Goal: Find specific page/section: Find specific page/section

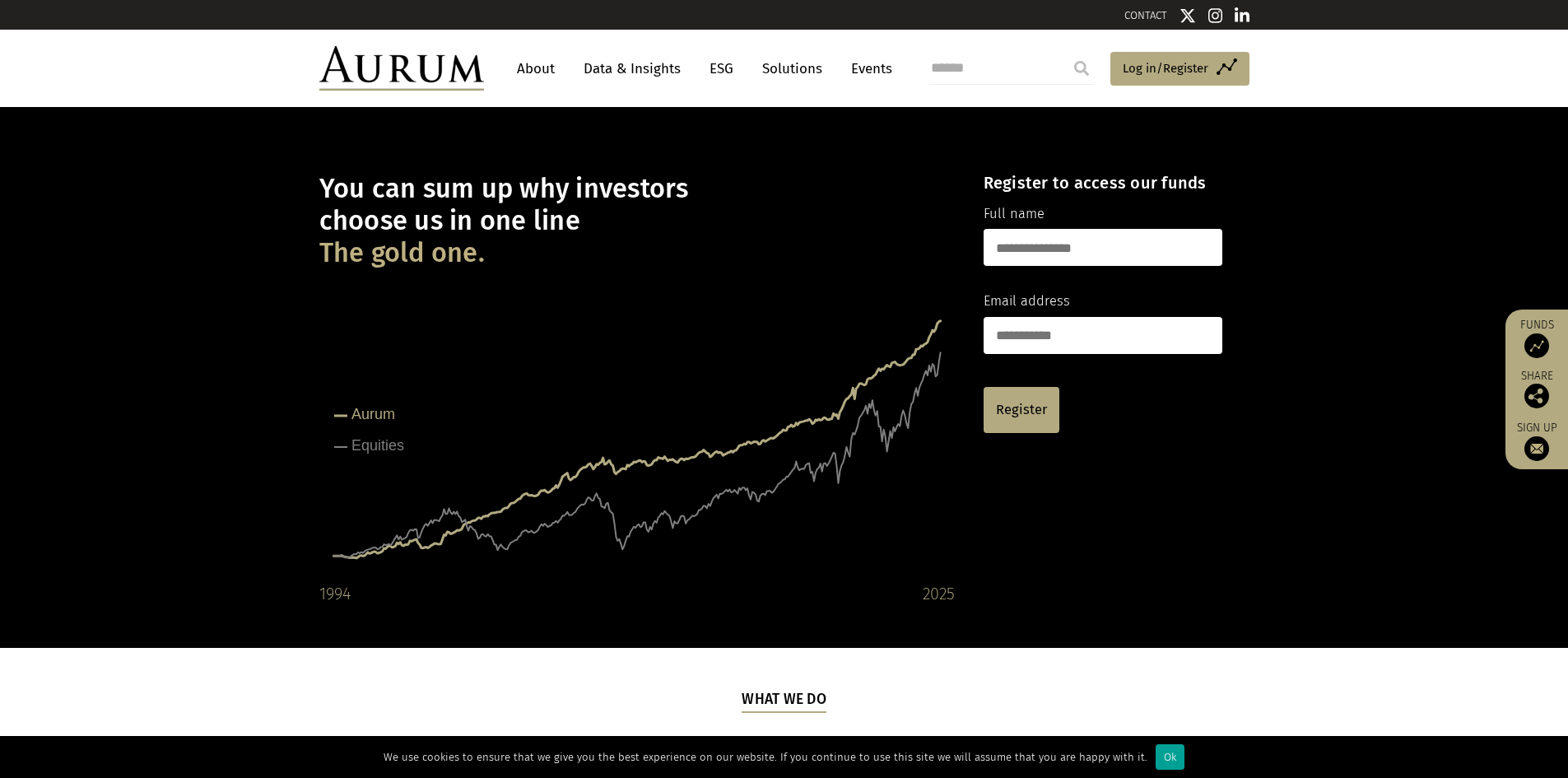
click at [1158, 756] on div "Ok" at bounding box center [1170, 756] width 29 height 25
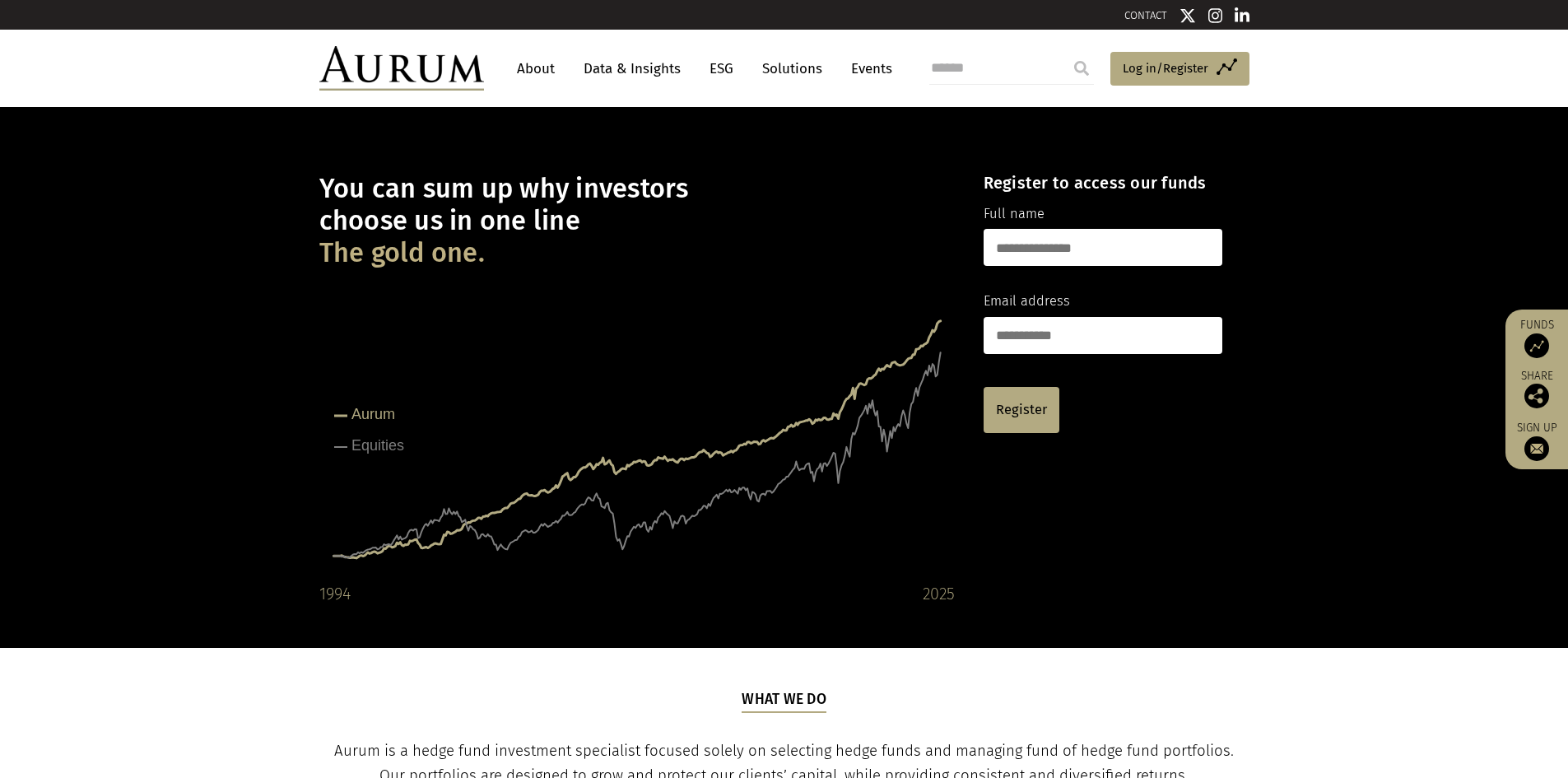
click at [870, 70] on link "Events" at bounding box center [867, 69] width 50 height 30
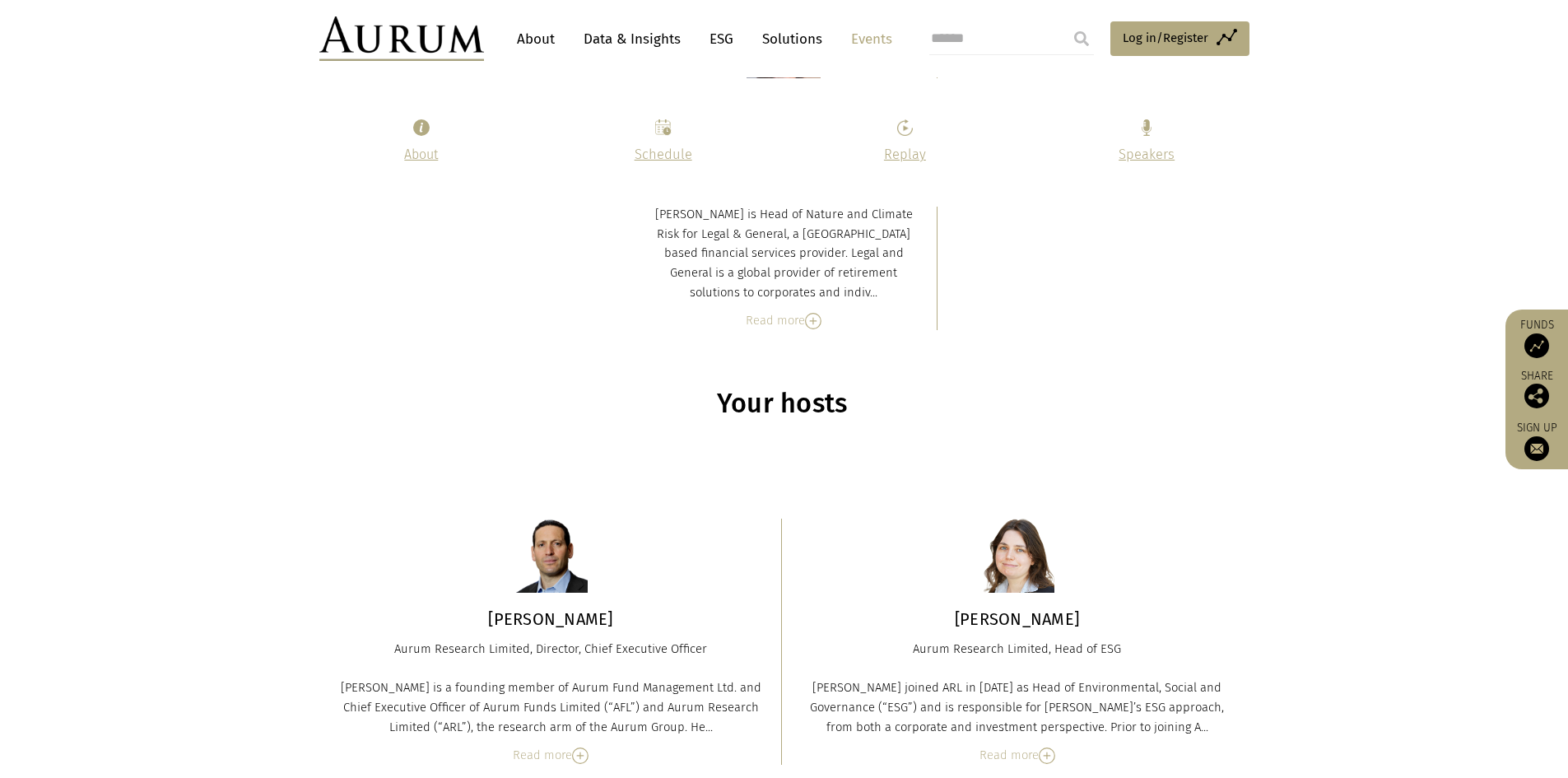
scroll to position [7575, 0]
